Goal: Find contact information: Find contact information

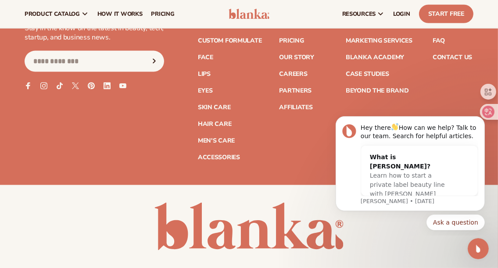
scroll to position [3488, 0]
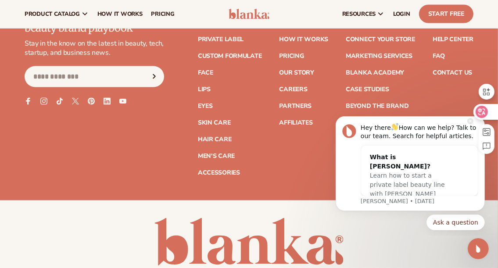
click at [485, 117] on icon at bounding box center [481, 112] width 12 height 12
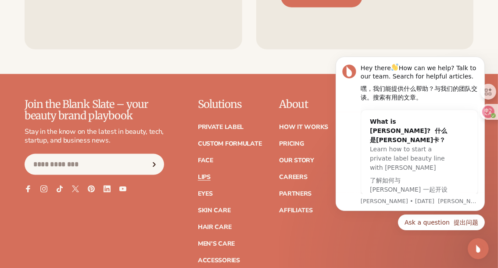
scroll to position [3438, 0]
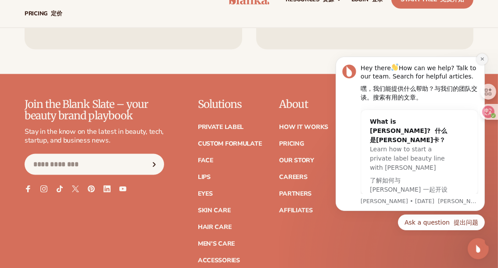
click at [479, 57] on icon "Dismiss notification" at bounding box center [481, 58] width 5 height 5
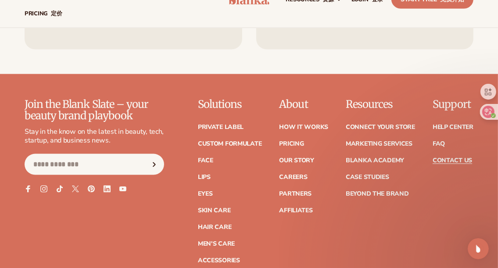
click at [449, 157] on link "Contact Us" at bounding box center [451, 160] width 39 height 6
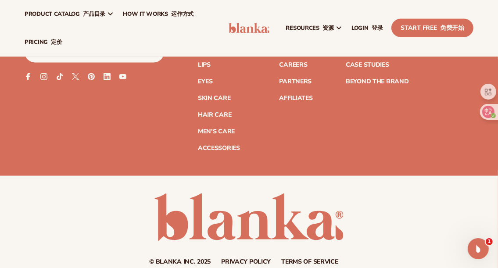
scroll to position [869, 0]
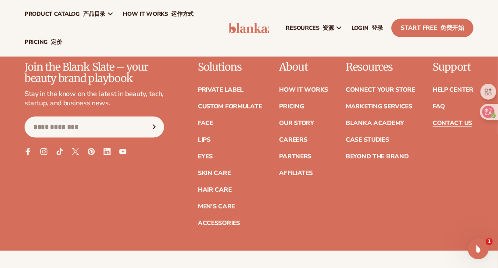
click at [26, 152] on icon at bounding box center [27, 151] width 7 height 7
